Goal: Check status: Check status

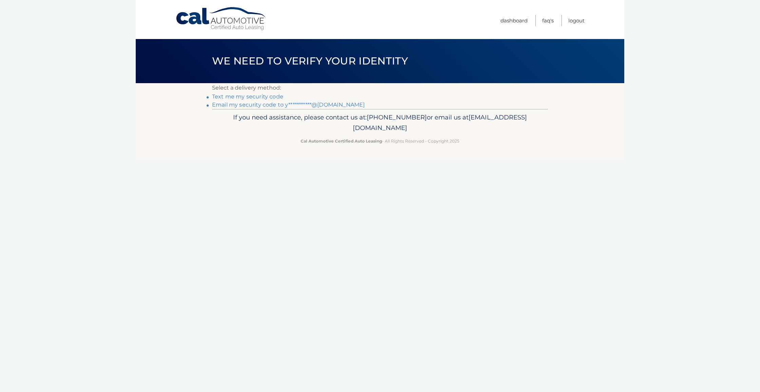
click at [231, 96] on link "Text me my security code" at bounding box center [247, 96] width 71 height 6
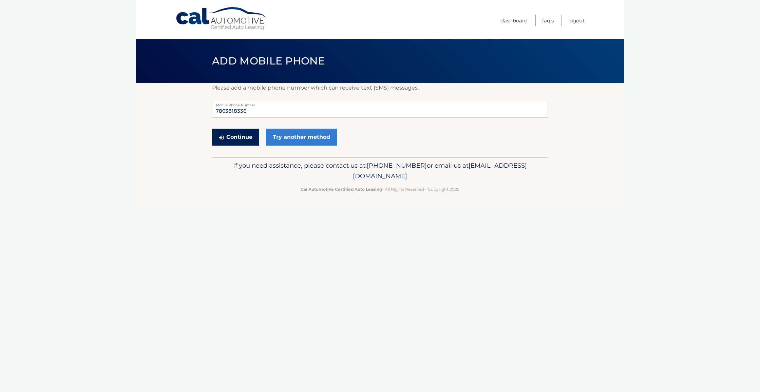
click at [245, 134] on button "Continue" at bounding box center [235, 137] width 47 height 17
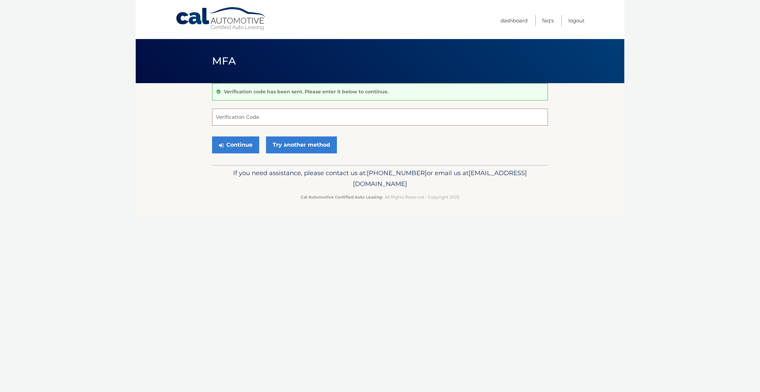
click at [253, 116] on input "Verification Code" at bounding box center [380, 117] width 336 height 17
click at [293, 144] on link "Try another method" at bounding box center [301, 144] width 71 height 17
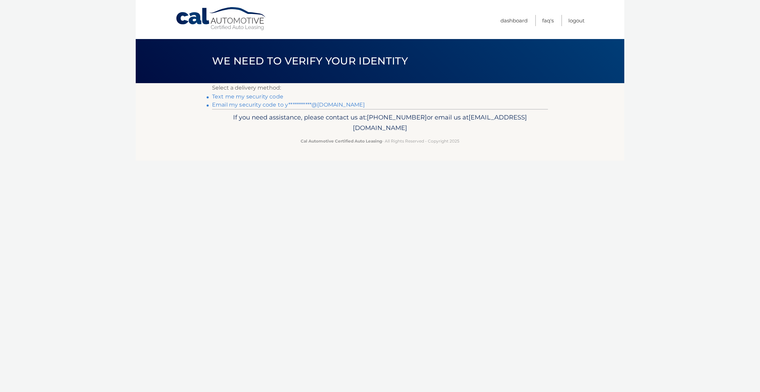
click at [252, 97] on link "Text me my security code" at bounding box center [247, 96] width 71 height 6
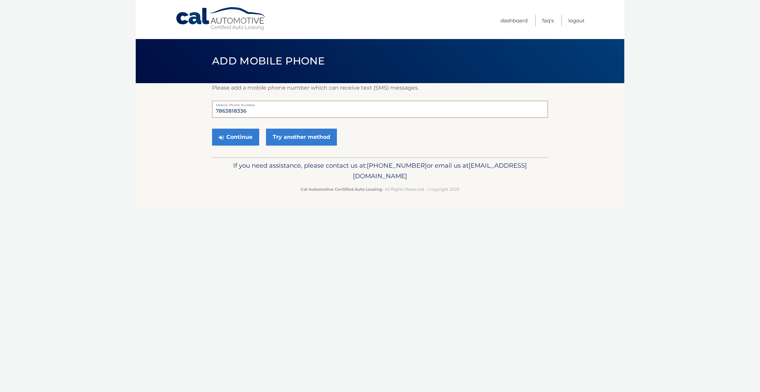
click at [262, 115] on input "7863818336" at bounding box center [380, 109] width 336 height 17
drag, startPoint x: 249, startPoint y: 112, endPoint x: 238, endPoint y: 113, distance: 11.2
click at [238, 113] on input "7863818336" at bounding box center [380, 109] width 336 height 17
type input "7863818299"
click at [249, 141] on button "Continue" at bounding box center [235, 137] width 47 height 17
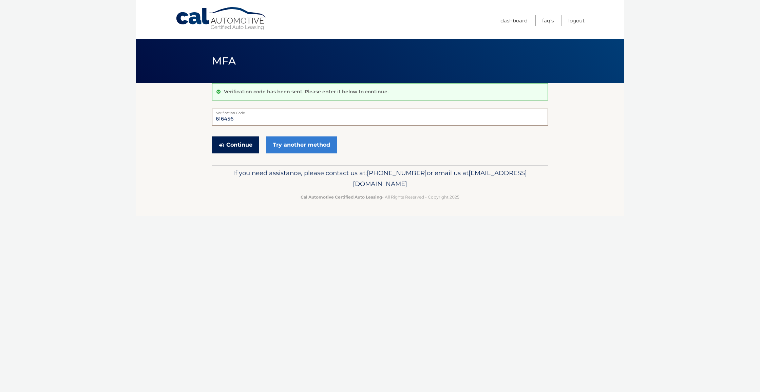
type input "616456"
click at [237, 147] on button "Continue" at bounding box center [235, 144] width 47 height 17
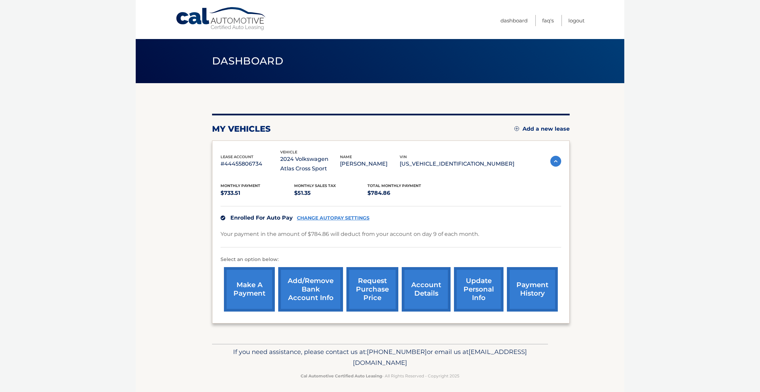
click at [533, 288] on link "payment history" at bounding box center [532, 289] width 51 height 44
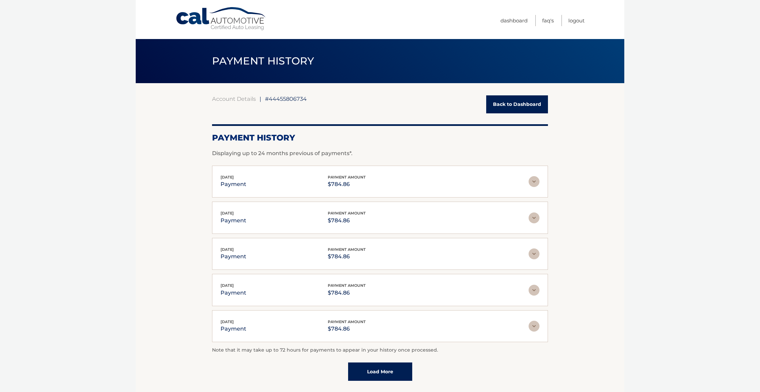
click at [392, 369] on link "Load More" at bounding box center [380, 371] width 64 height 18
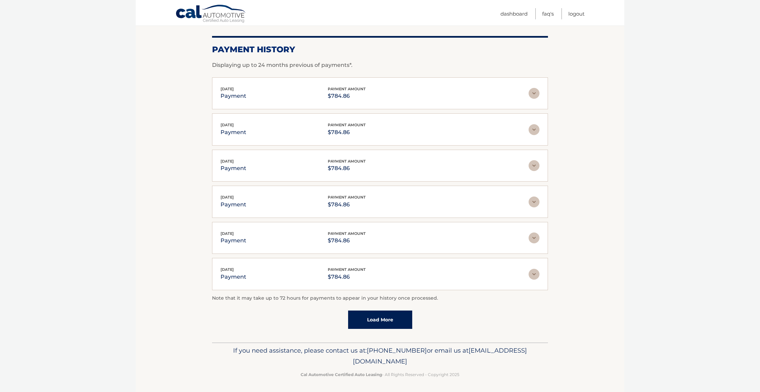
scroll to position [88, 0]
click at [394, 323] on link "Load More" at bounding box center [380, 320] width 64 height 18
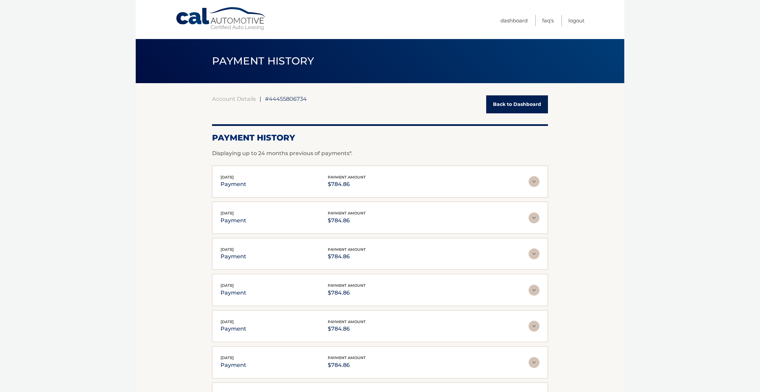
scroll to position [0, 0]
click at [505, 109] on link "Back to Dashboard" at bounding box center [517, 104] width 62 height 18
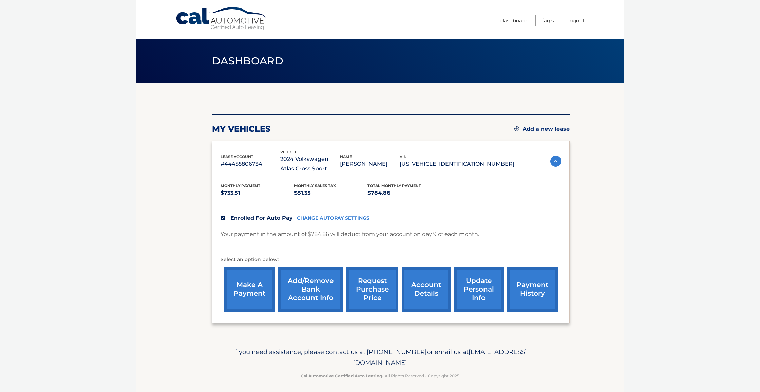
click at [434, 285] on link "account details" at bounding box center [426, 289] width 49 height 44
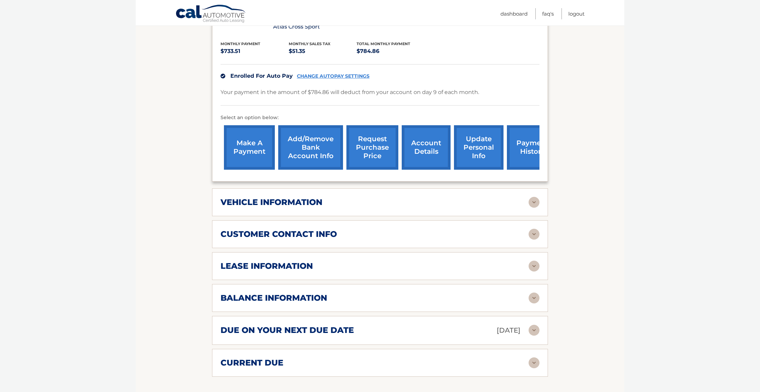
scroll to position [151, 0]
click at [535, 267] on img at bounding box center [534, 265] width 11 height 11
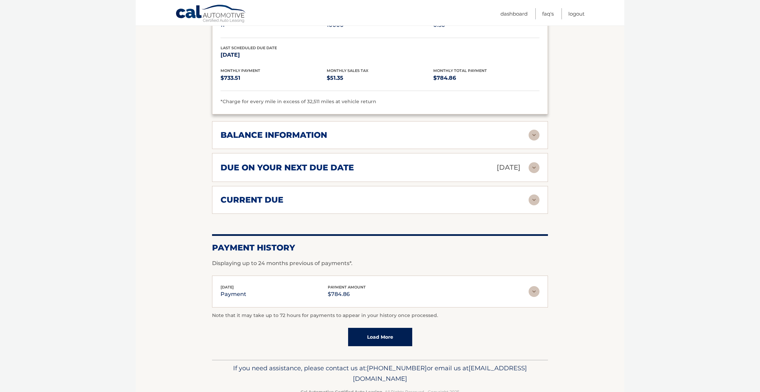
scroll to position [441, 0]
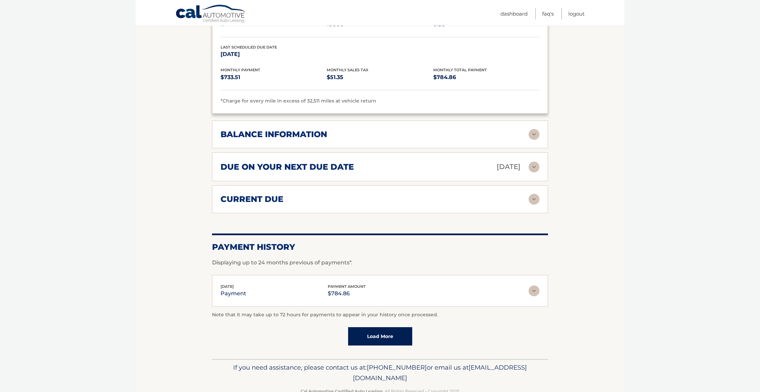
click at [535, 168] on img at bounding box center [534, 166] width 11 height 11
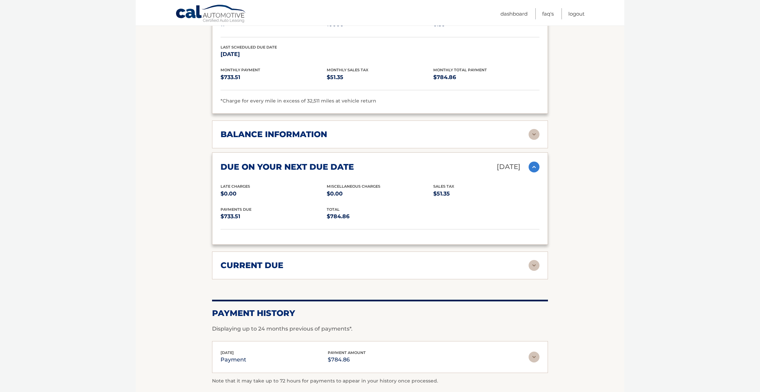
click at [535, 168] on img at bounding box center [534, 166] width 11 height 11
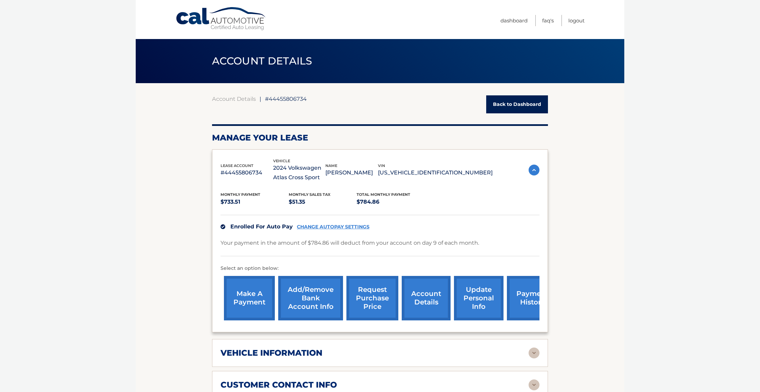
scroll to position [0, 0]
click at [575, 20] on link "Logout" at bounding box center [576, 20] width 16 height 11
